Goal: Task Accomplishment & Management: Complete application form

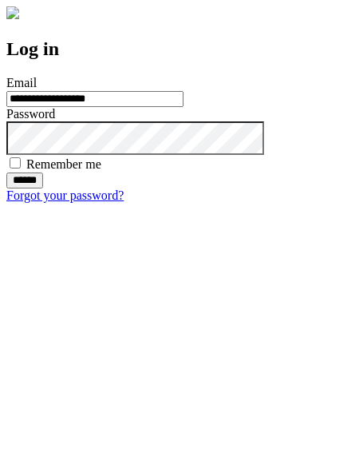
type input "**********"
click at [43, 188] on input "******" at bounding box center [24, 181] width 37 height 16
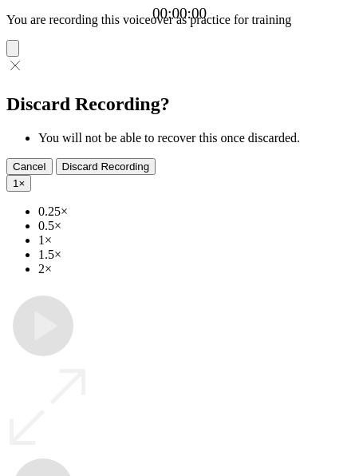
type input "**********"
